Goal: Information Seeking & Learning: Learn about a topic

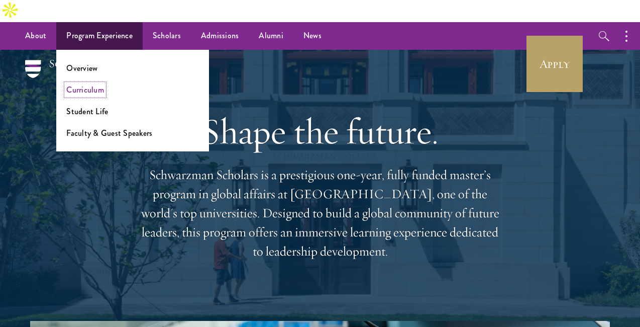
click at [90, 84] on link "Curriculum" at bounding box center [85, 90] width 38 height 12
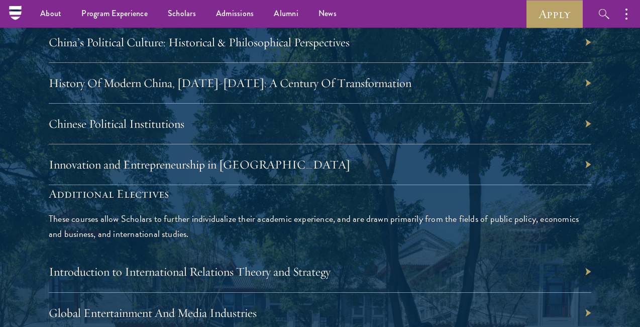
scroll to position [3037, 0]
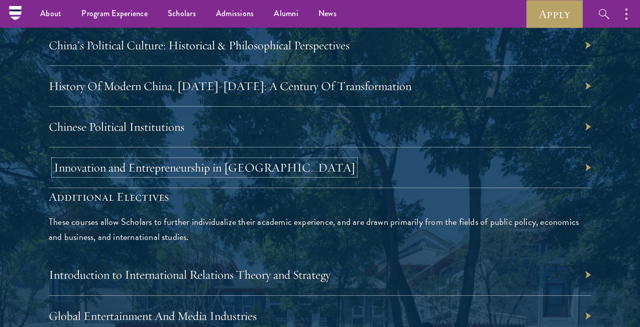
click at [79, 160] on link "Innovation and Entrepreneurship in [GEOGRAPHIC_DATA]" at bounding box center [205, 167] width 302 height 15
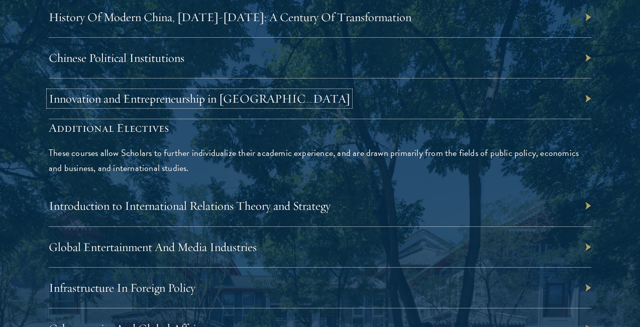
scroll to position [3210, 0]
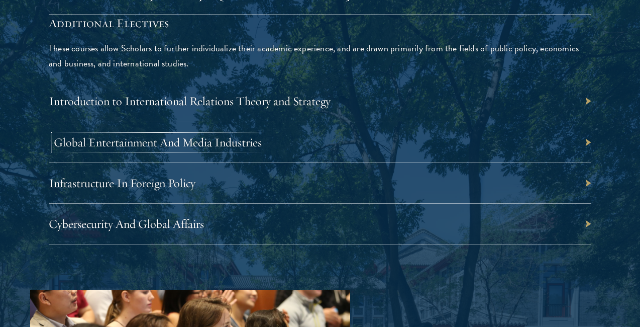
click at [122, 135] on link "Global Entertainment And Media Industries" at bounding box center [158, 142] width 208 height 15
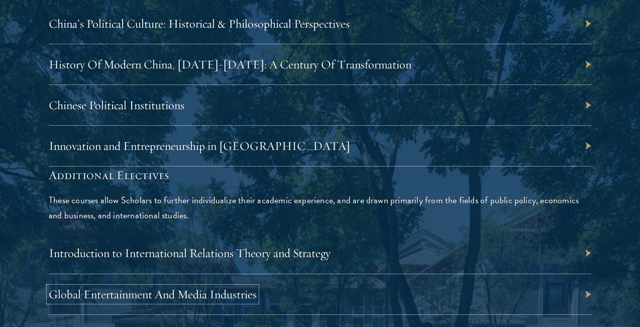
scroll to position [3063, 0]
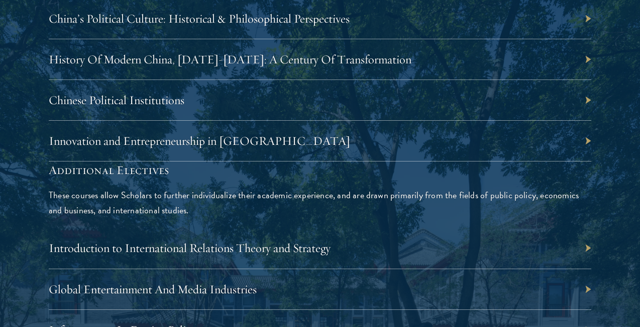
click at [406, 121] on div "Innovation and Entrepreneurship in [GEOGRAPHIC_DATA]" at bounding box center [320, 141] width 543 height 41
click at [234, 133] on link "Innovation and Entrepreneurship in [GEOGRAPHIC_DATA]" at bounding box center [205, 140] width 302 height 15
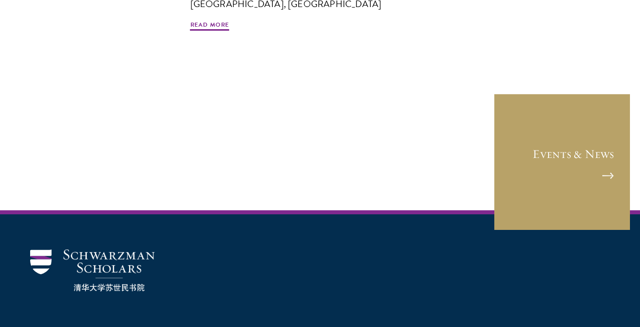
scroll to position [819, 0]
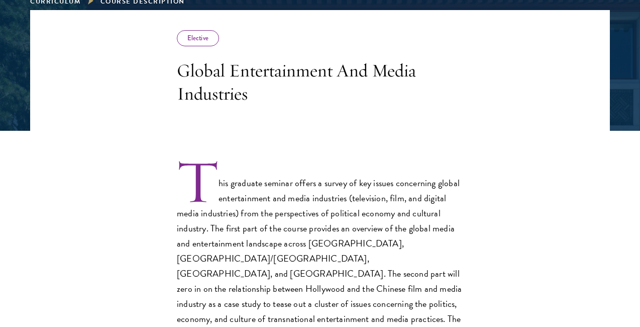
scroll to position [226, 0]
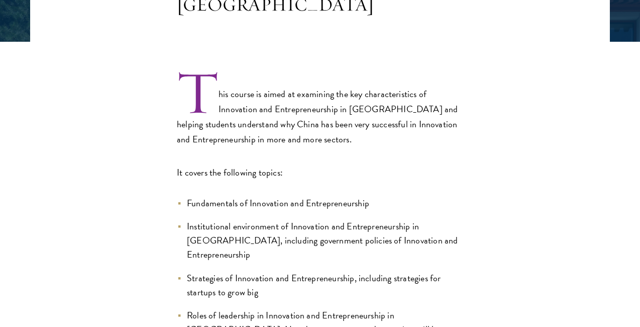
scroll to position [358, 0]
